Goal: Communication & Community: Answer question/provide support

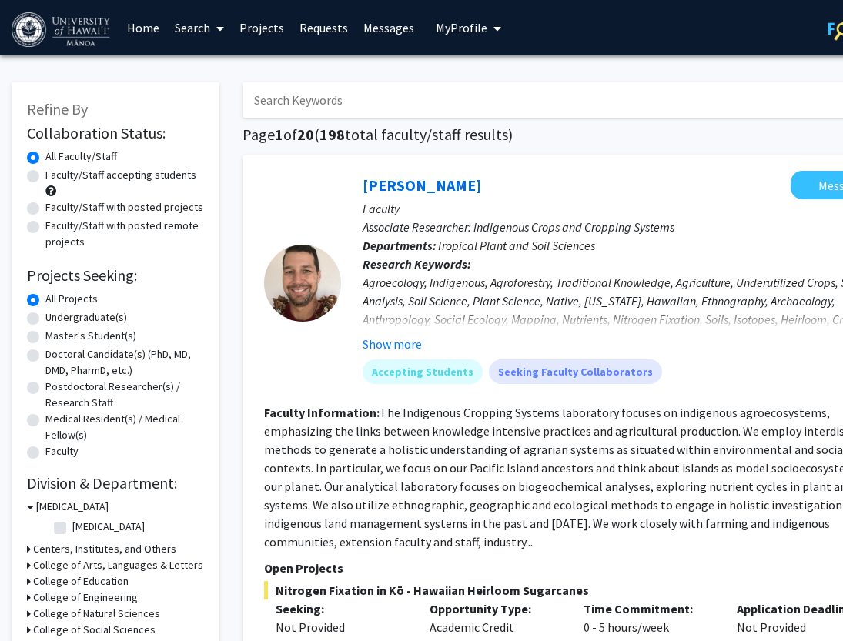
click at [383, 30] on link "Messages" at bounding box center [389, 28] width 66 height 54
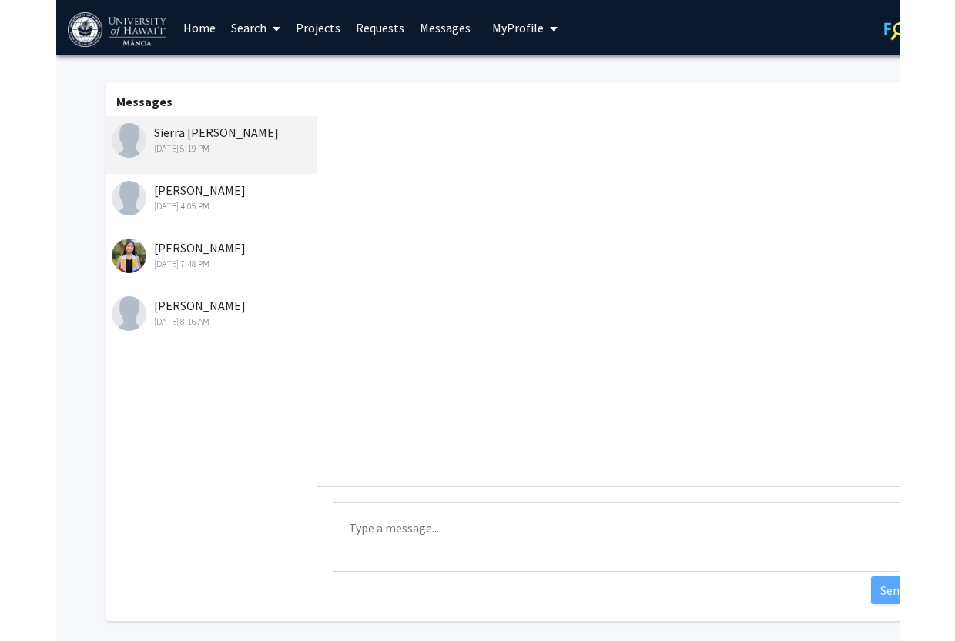
scroll to position [643, 0]
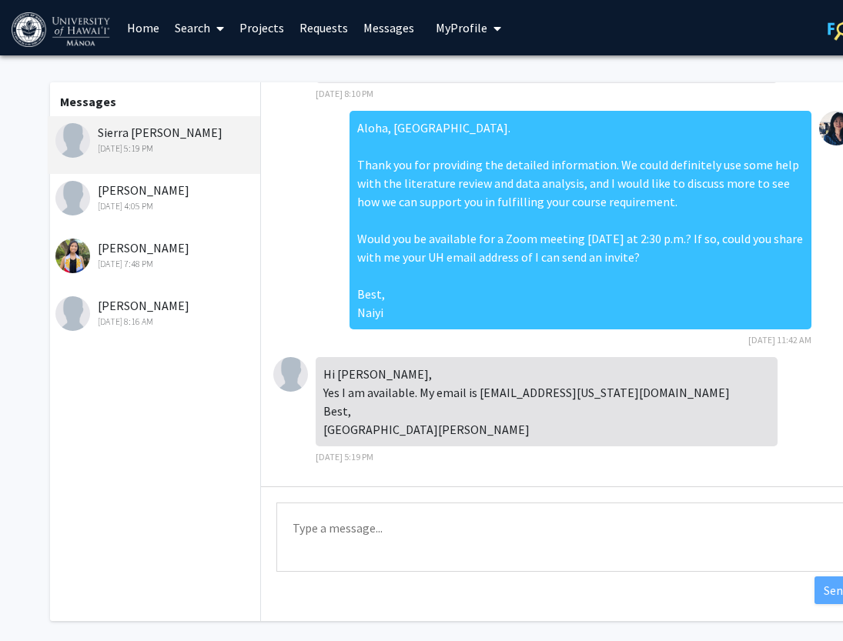
click at [330, 26] on link "Requests" at bounding box center [324, 28] width 64 height 54
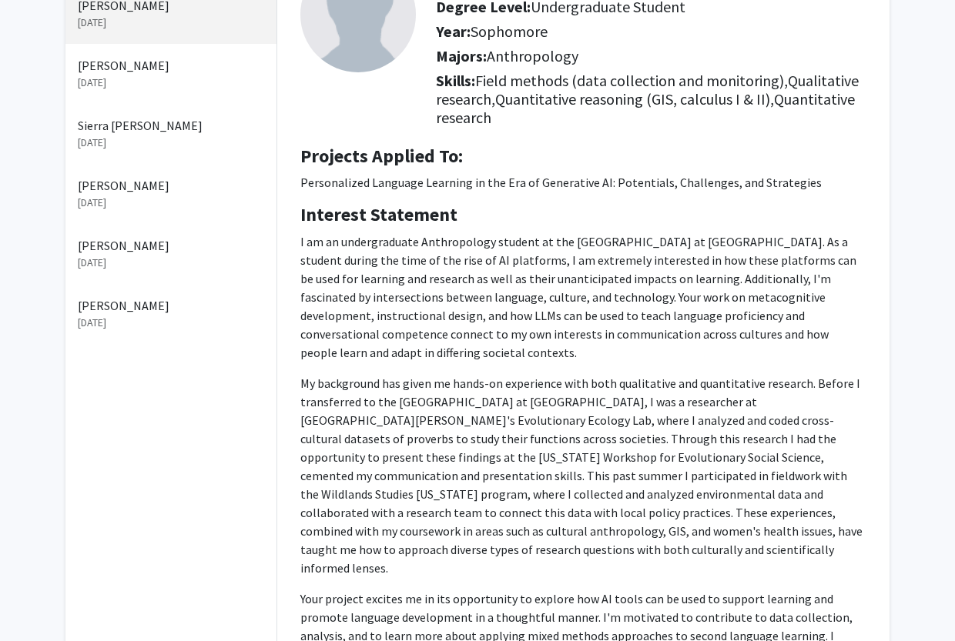
scroll to position [287, 0]
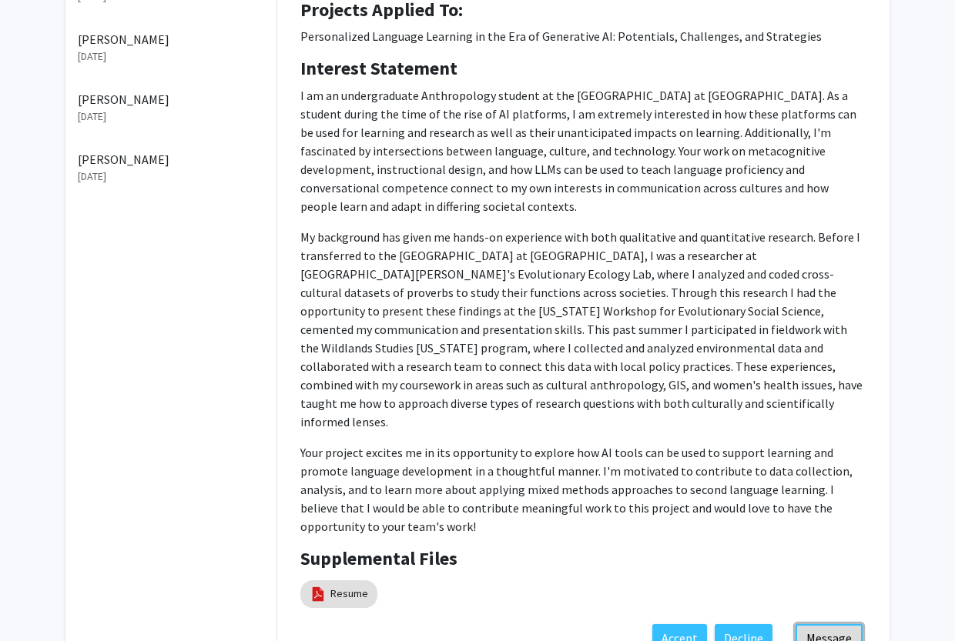
click at [830, 624] on button "Message" at bounding box center [828, 638] width 67 height 28
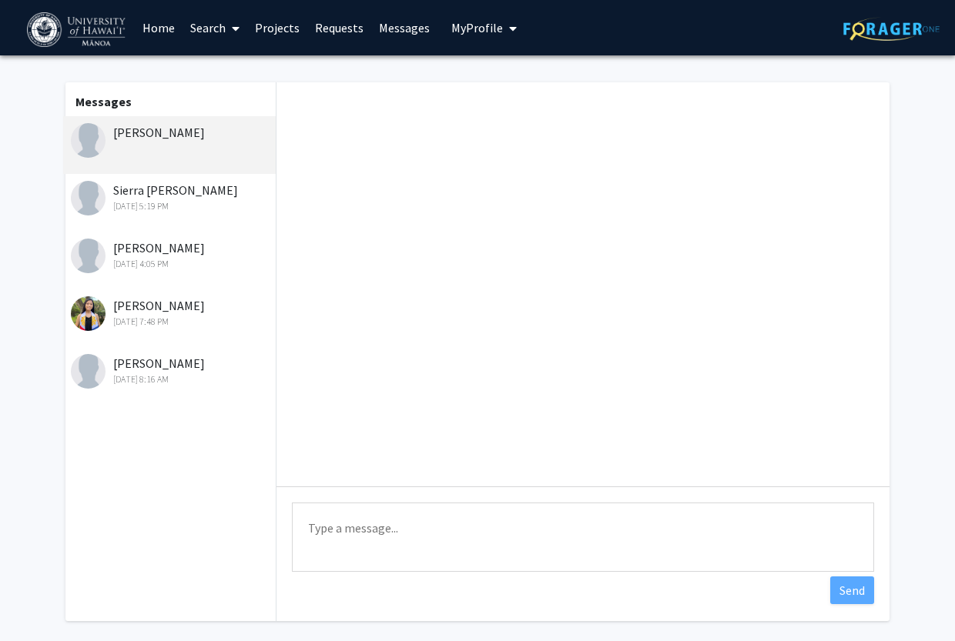
click at [520, 530] on textarea "Type a message" at bounding box center [583, 537] width 582 height 69
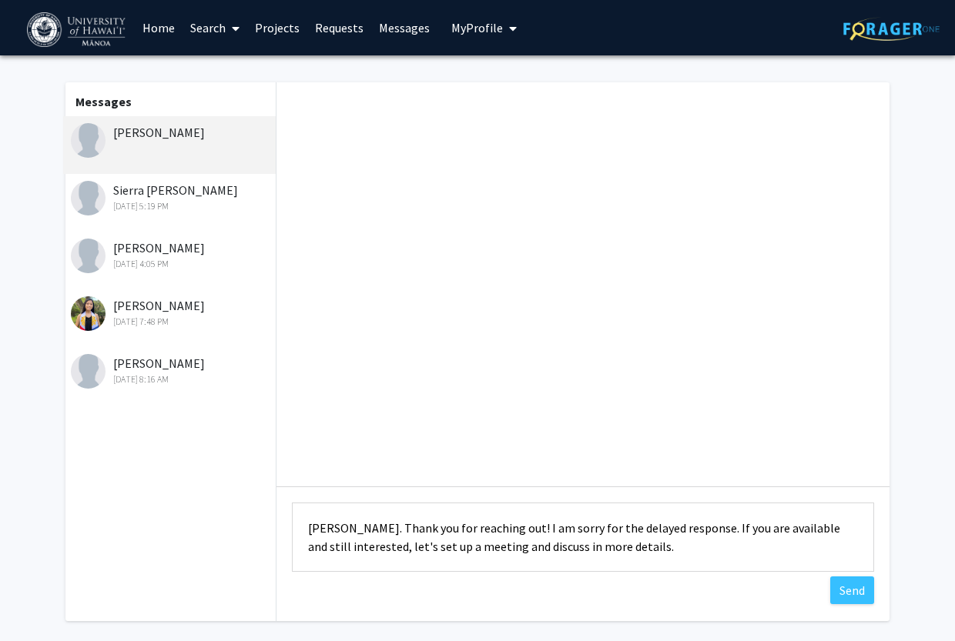
click at [694, 537] on textarea "[PERSON_NAME]. Thank you for reaching out! I am sorry for the delayed response.…" at bounding box center [583, 537] width 582 height 69
click at [695, 526] on textarea "[PERSON_NAME]. Thank you for reaching out! I am sorry for the delayed response.…" at bounding box center [583, 537] width 582 height 69
drag, startPoint x: 517, startPoint y: 546, endPoint x: 532, endPoint y: 591, distance: 48.0
click at [517, 546] on textarea "[PERSON_NAME]. Thank you for reaching out! I am sorry for the delayed response.…" at bounding box center [583, 537] width 582 height 69
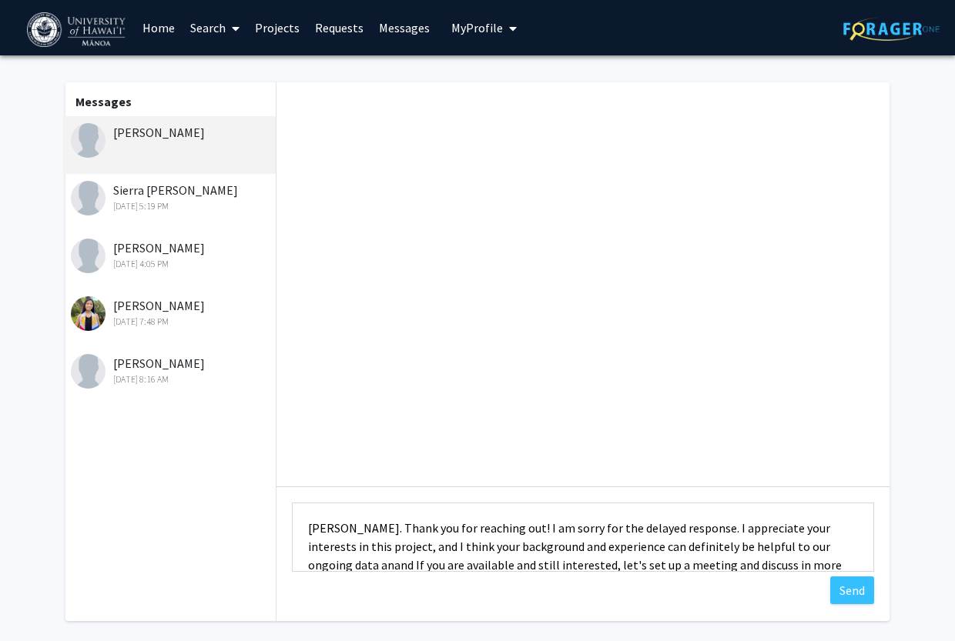
scroll to position [2, 0]
click at [841, 560] on textarea "[PERSON_NAME]. Thank you for reaching out! I am sorry for the delayed response.…" at bounding box center [583, 537] width 582 height 69
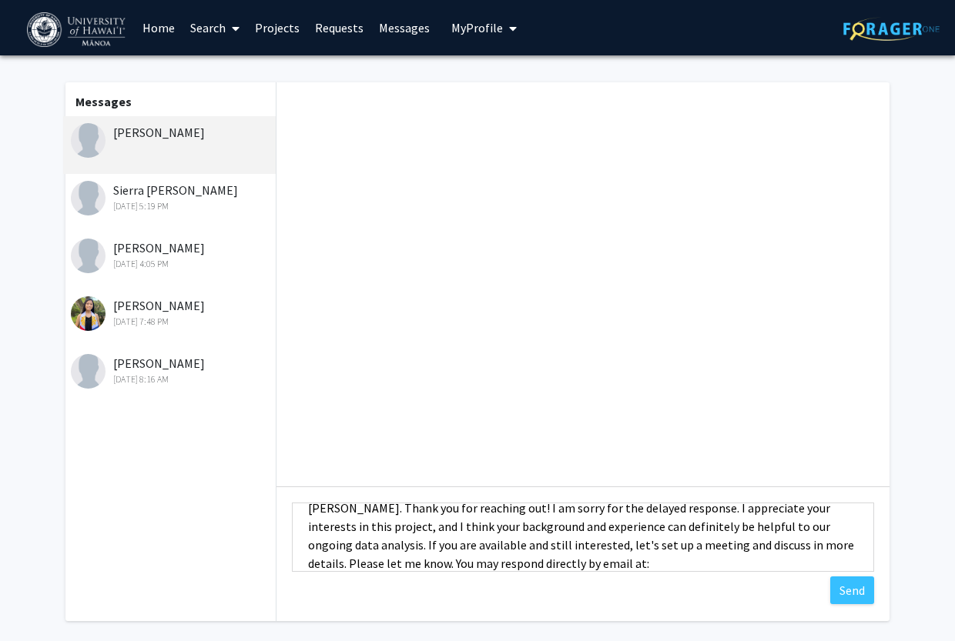
scroll to position [37, 0]
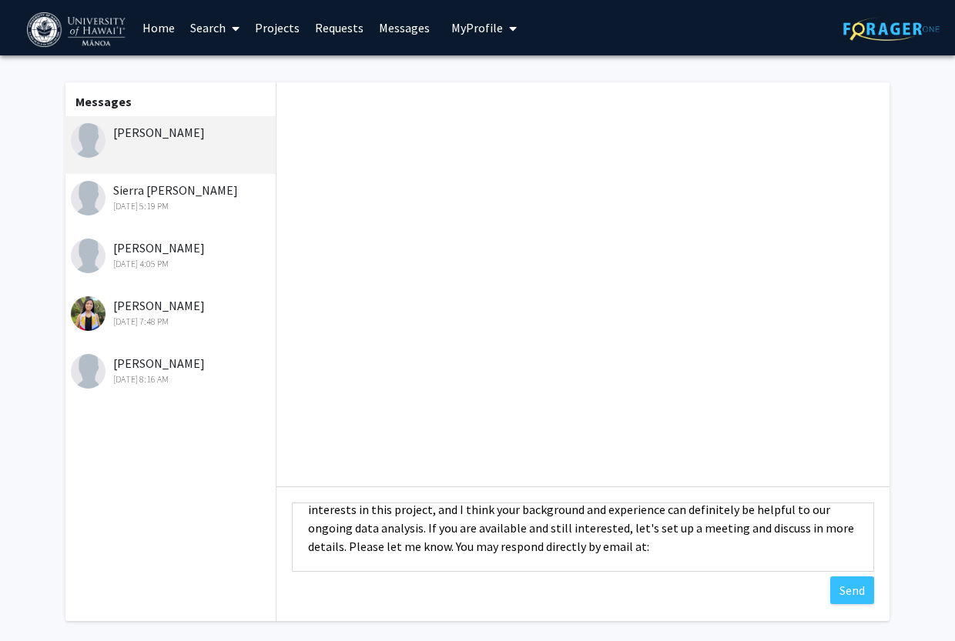
drag, startPoint x: 377, startPoint y: 564, endPoint x: 587, endPoint y: 565, distance: 209.4
click at [587, 566] on textarea "[PERSON_NAME]. Thank you for reaching out! I am sorry for the delayed response.…" at bounding box center [583, 537] width 582 height 69
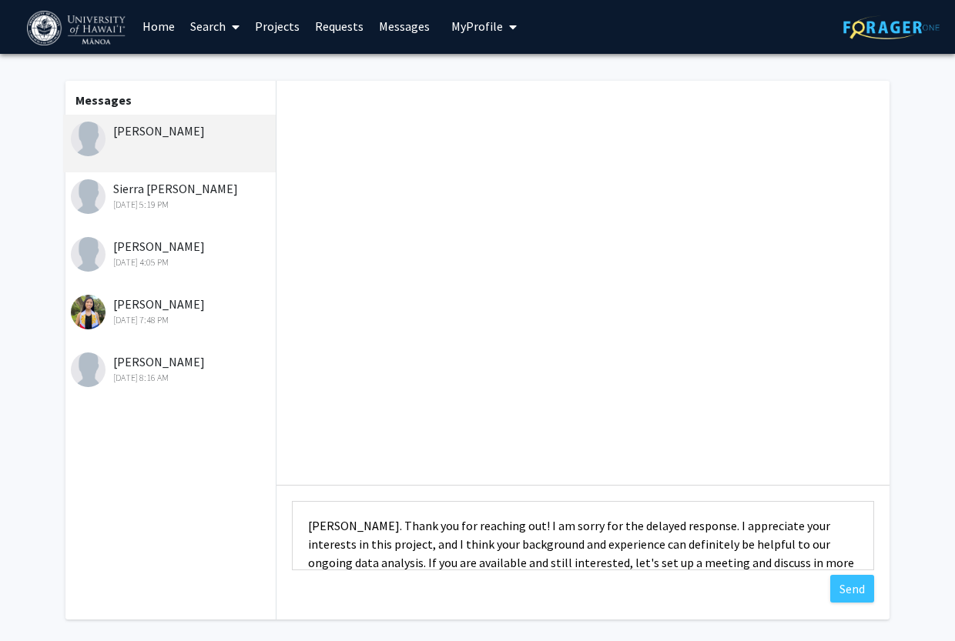
scroll to position [0, 0]
type textarea "[PERSON_NAME]. Thank you for reaching out! I am sorry for the delayed response.…"
click at [842, 591] on button "Send" at bounding box center [852, 589] width 44 height 28
